Goal: Information Seeking & Learning: Learn about a topic

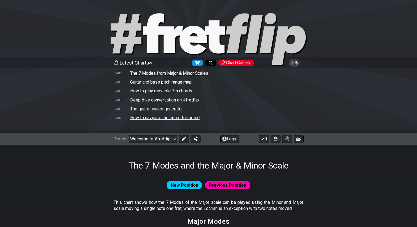
click at [135, 74] on td "The 7 Modes from Major & Minor Scales" at bounding box center [169, 73] width 79 height 6
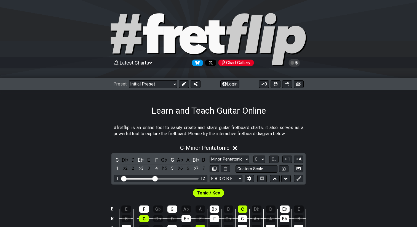
click at [146, 66] on div "Latest Charts Chart Gallery" at bounding box center [208, 62] width 190 height 9
click at [109, 105] on div "Learn and Teach Guitar Online" at bounding box center [208, 103] width 417 height 26
click at [155, 83] on select "Welcome to #fretflip! Initial Preset Custom Preset Minor Pentatonic Major Penta…" at bounding box center [153, 84] width 49 height 8
click at [129, 80] on select "Welcome to #fretflip! Initial Preset Custom Preset Minor Pentatonic Major Penta…" at bounding box center [153, 84] width 49 height 8
select select "/harmonizing-scales"
